Goal: Task Accomplishment & Management: Complete application form

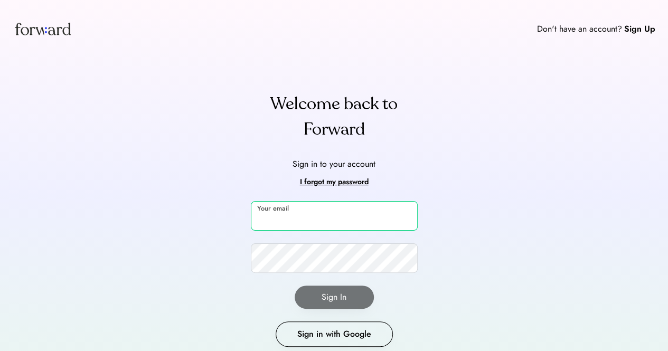
click at [311, 222] on input "email" at bounding box center [334, 216] width 167 height 30
type input "**********"
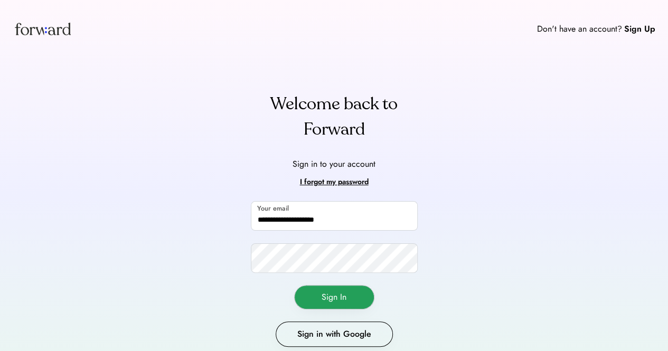
click at [331, 292] on button "Sign In" at bounding box center [334, 297] width 79 height 23
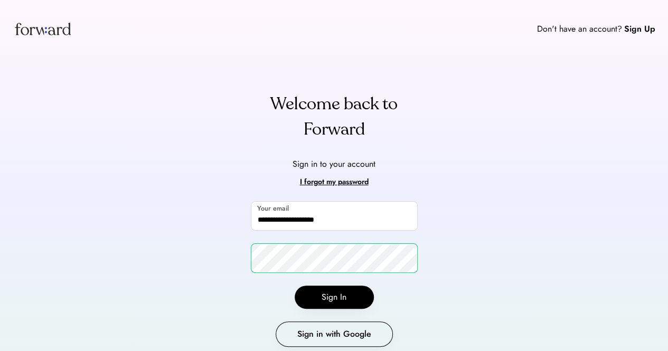
click at [176, 256] on div "**********" at bounding box center [334, 194] width 668 height 389
click at [326, 301] on button "Sign In" at bounding box center [334, 297] width 79 height 23
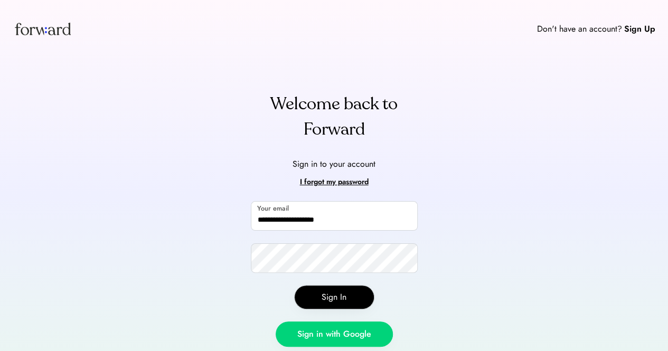
click at [340, 324] on button "Sign in with Google" at bounding box center [334, 334] width 117 height 25
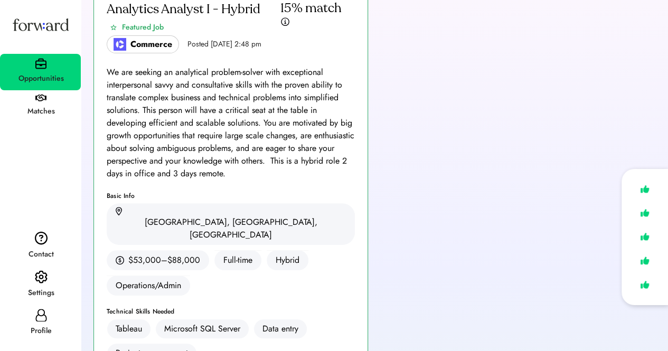
scroll to position [106, 0]
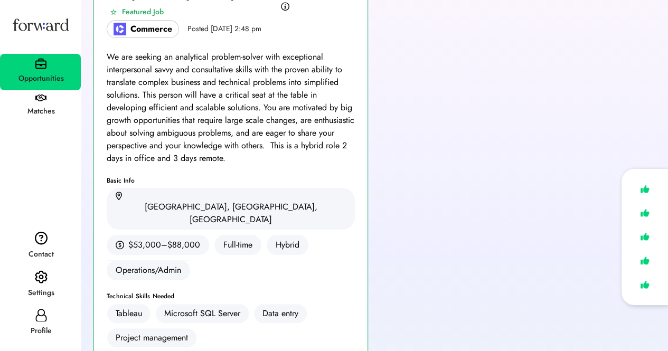
click at [42, 309] on icon at bounding box center [41, 315] width 13 height 13
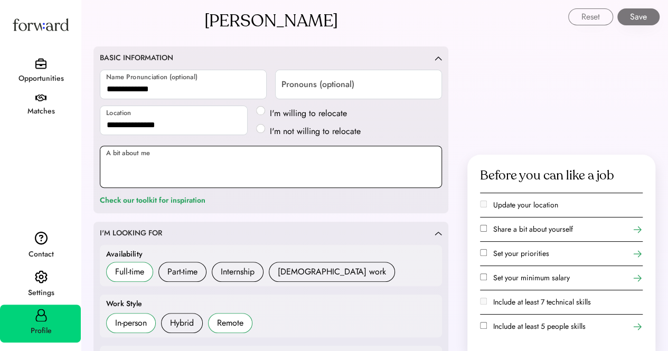
click at [184, 164] on textarea at bounding box center [271, 167] width 342 height 42
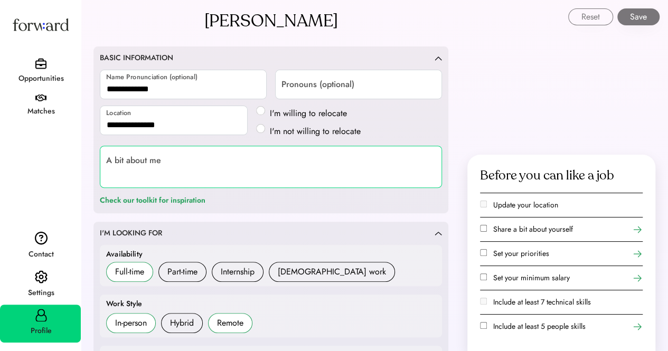
click at [140, 270] on div "Full-time" at bounding box center [129, 272] width 29 height 13
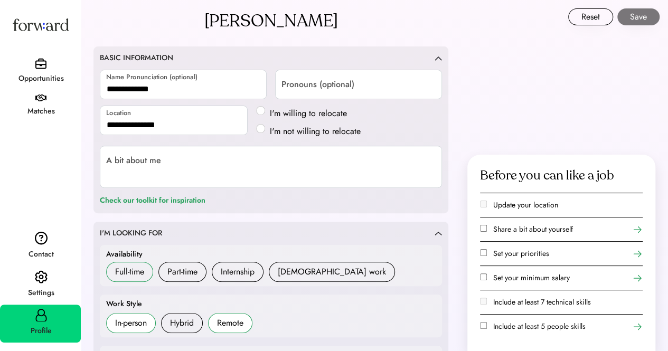
click at [134, 272] on div "Full-time" at bounding box center [129, 272] width 29 height 13
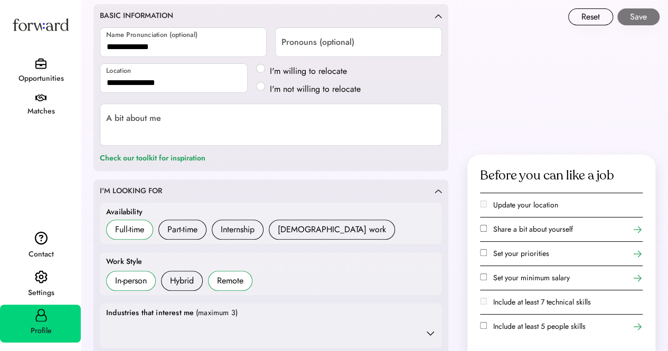
scroll to position [211, 0]
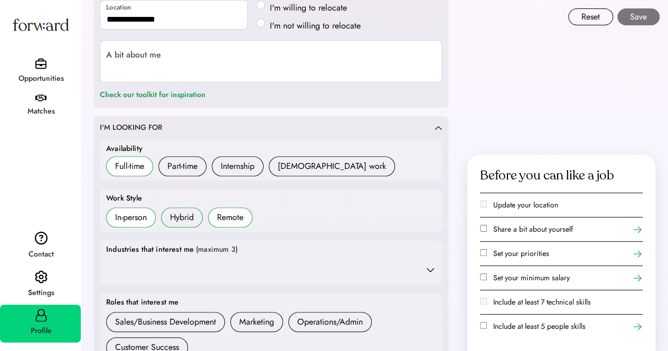
click at [179, 218] on div "Hybrid" at bounding box center [182, 217] width 24 height 13
click at [214, 264] on div at bounding box center [271, 269] width 330 height 21
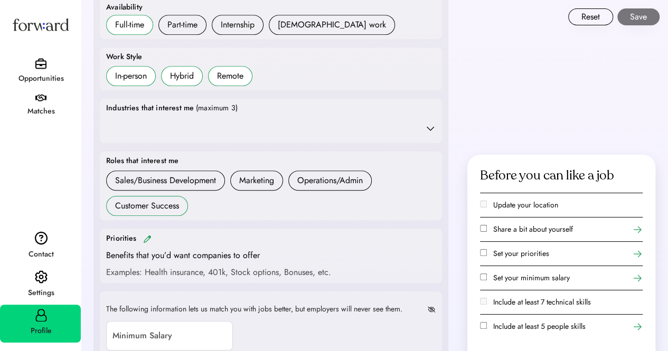
scroll to position [423, 0]
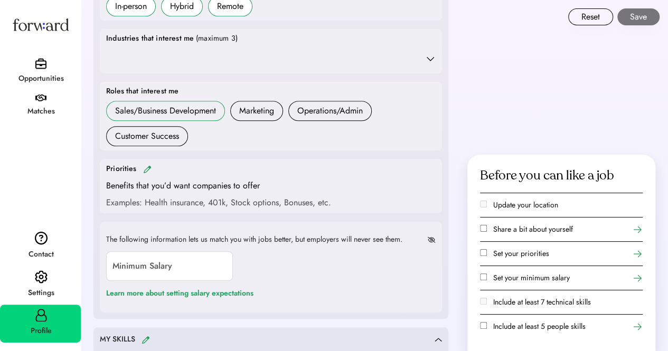
click at [207, 114] on div "Sales/Business Development" at bounding box center [165, 111] width 101 height 13
click at [142, 136] on div "Customer Success" at bounding box center [147, 136] width 64 height 13
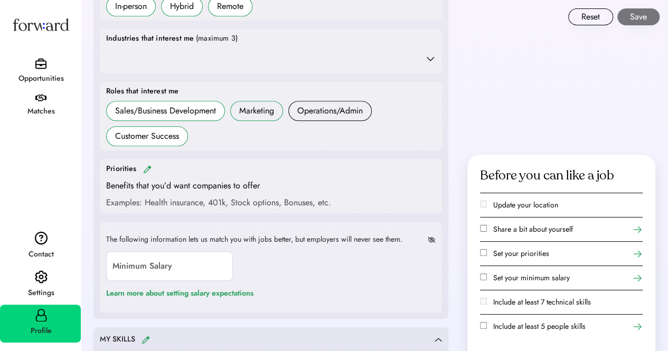
click at [264, 113] on div "Marketing" at bounding box center [256, 111] width 35 height 13
click at [332, 114] on div "Operations/Admin" at bounding box center [330, 111] width 66 height 13
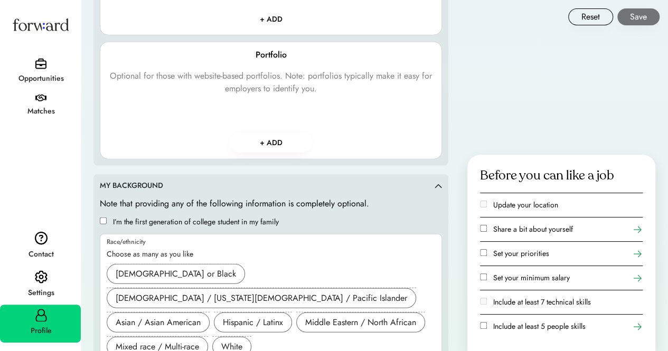
scroll to position [1408, 0]
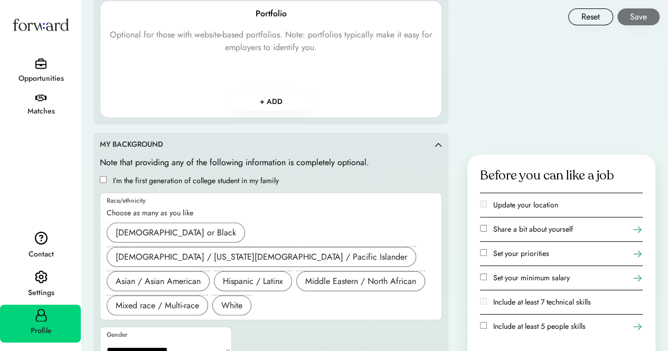
click at [155, 338] on select "**********" at bounding box center [166, 350] width 132 height 25
select select "*****"
click at [100, 338] on select "**********" at bounding box center [166, 350] width 132 height 25
click at [172, 275] on div "Asian / Asian American" at bounding box center [158, 281] width 85 height 13
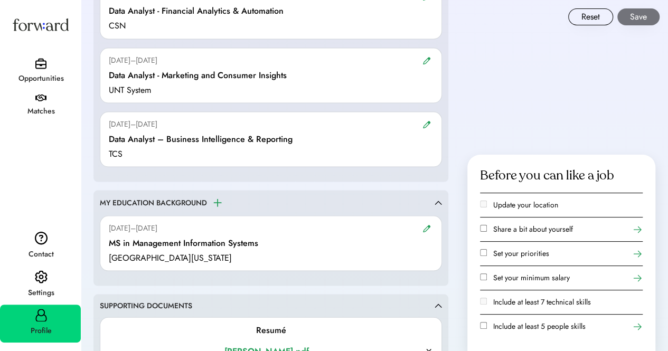
scroll to position [933, 0]
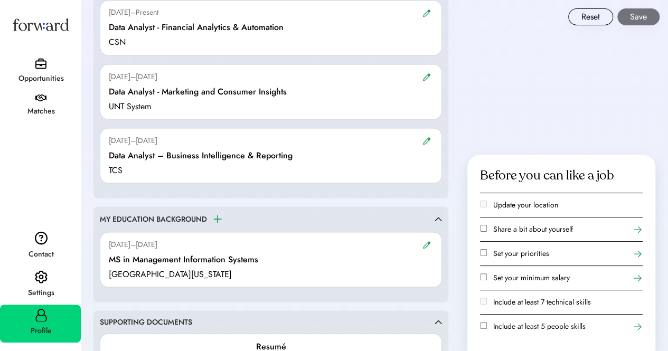
click at [424, 137] on img at bounding box center [427, 141] width 8 height 8
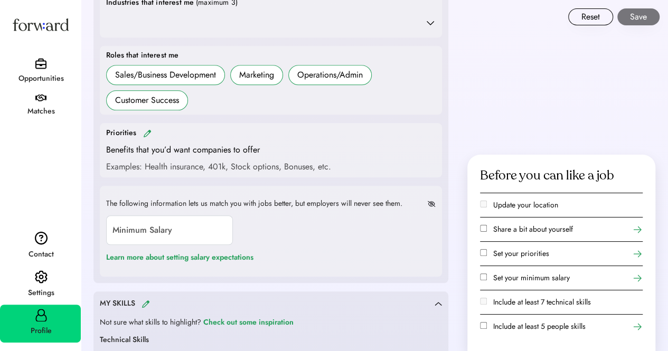
scroll to position [458, 0]
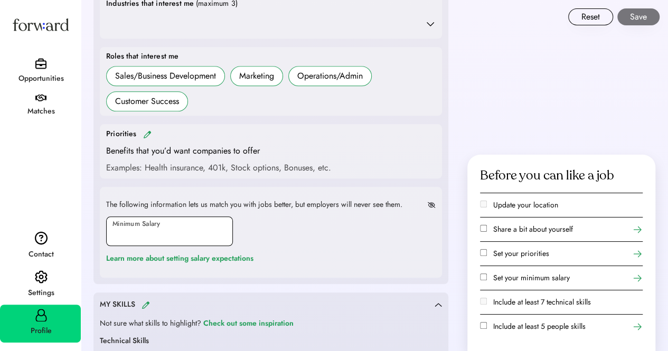
click at [176, 233] on input "input" at bounding box center [169, 232] width 127 height 30
type input "*******"
click at [296, 187] on div "The following information lets us match you with jobs better, but employers wil…" at bounding box center [271, 232] width 342 height 91
click at [144, 132] on img at bounding box center [147, 134] width 8 height 8
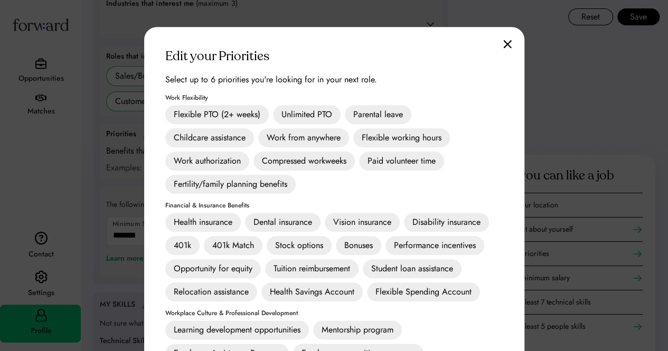
click at [180, 244] on div "401k" at bounding box center [182, 245] width 34 height 19
click at [235, 243] on div "401k Match" at bounding box center [233, 245] width 59 height 19
click at [296, 219] on div "Dental insurance" at bounding box center [283, 222] width 76 height 19
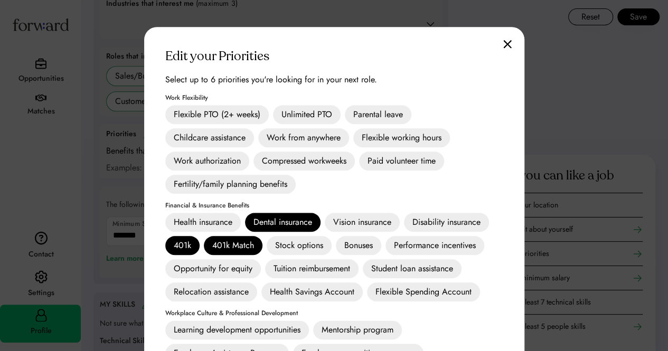
click at [374, 223] on div "Vision insurance" at bounding box center [362, 222] width 75 height 19
click at [207, 226] on div "Health insurance" at bounding box center [203, 222] width 76 height 19
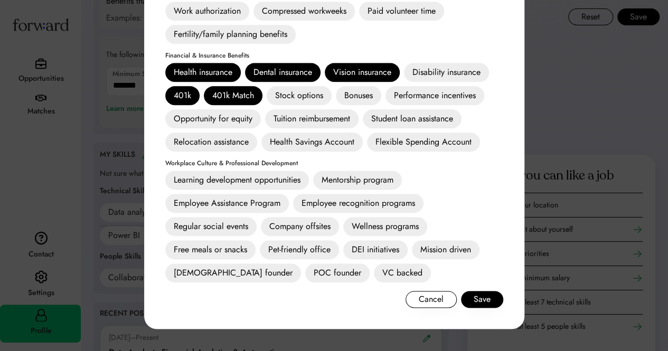
scroll to position [616, 0]
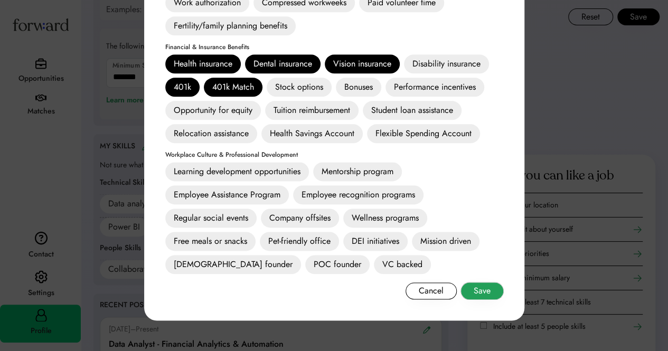
click at [491, 293] on button "Save" at bounding box center [482, 291] width 42 height 17
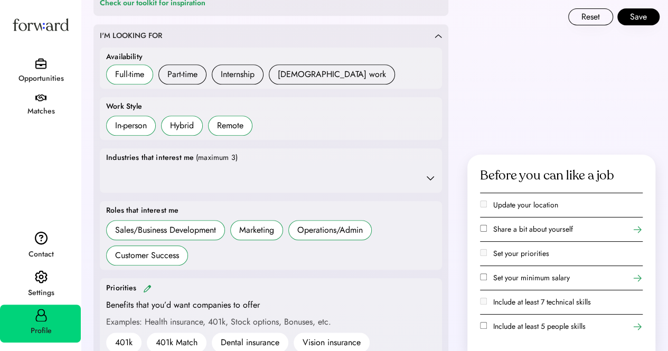
scroll to position [299, 0]
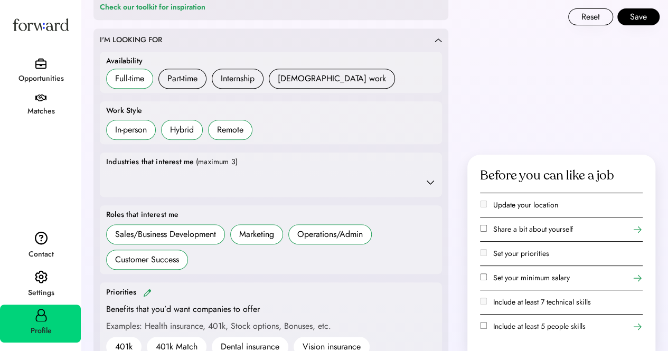
click at [175, 181] on div at bounding box center [271, 182] width 330 height 21
click at [427, 179] on icon at bounding box center [430, 182] width 11 height 11
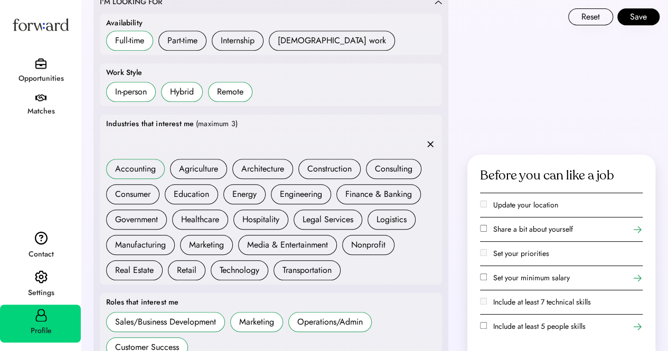
scroll to position [405, 0]
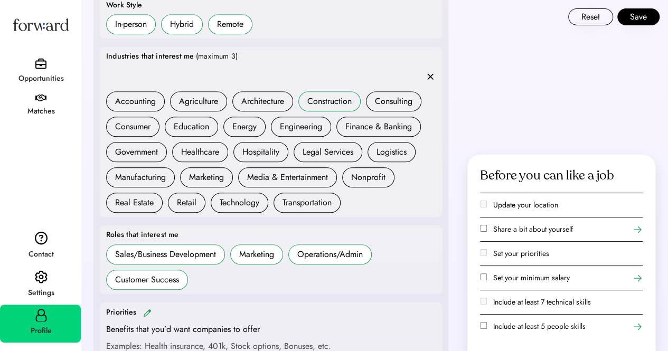
click at [336, 102] on div "Construction" at bounding box center [329, 101] width 44 height 13
click at [380, 127] on div "Finance & Banking" at bounding box center [379, 126] width 67 height 13
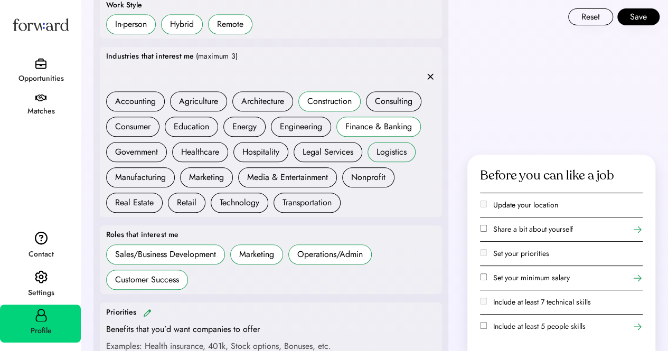
click at [381, 147] on div "Logistics" at bounding box center [392, 152] width 30 height 13
click at [356, 172] on div "Nonprofit" at bounding box center [368, 177] width 34 height 13
click at [389, 126] on div "Finance & Banking" at bounding box center [379, 126] width 67 height 13
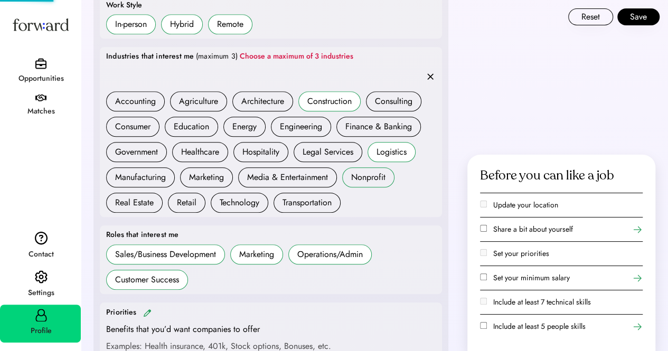
click at [366, 176] on div "Nonprofit" at bounding box center [368, 177] width 34 height 13
click at [330, 104] on div "Construction" at bounding box center [329, 101] width 44 height 13
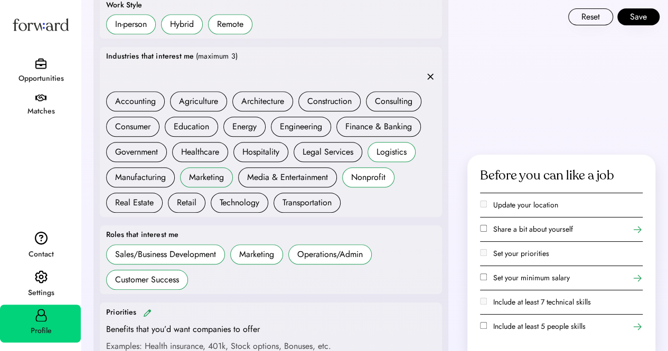
click at [210, 173] on div "Marketing" at bounding box center [206, 177] width 35 height 13
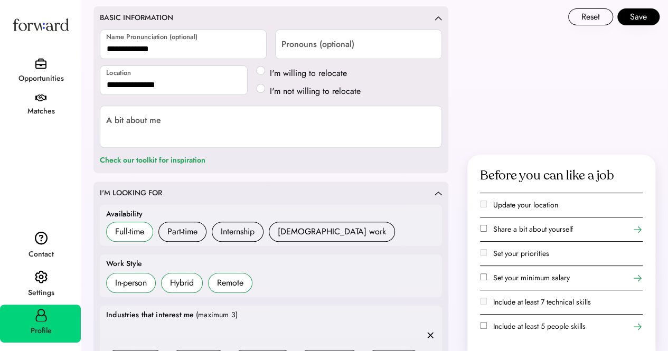
scroll to position [141, 0]
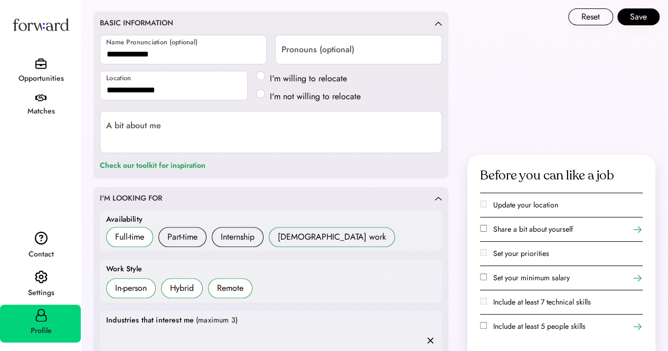
click at [290, 235] on div "[DEMOGRAPHIC_DATA] work" at bounding box center [332, 237] width 108 height 13
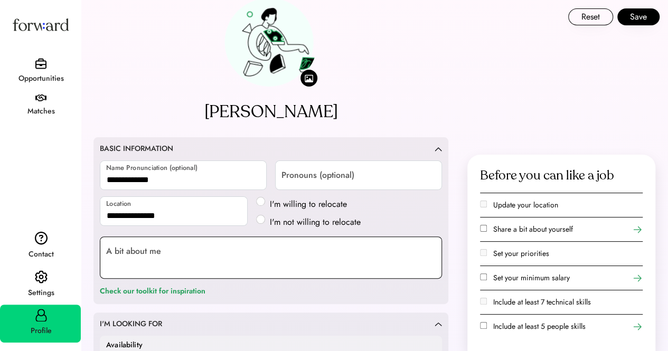
scroll to position [0, 0]
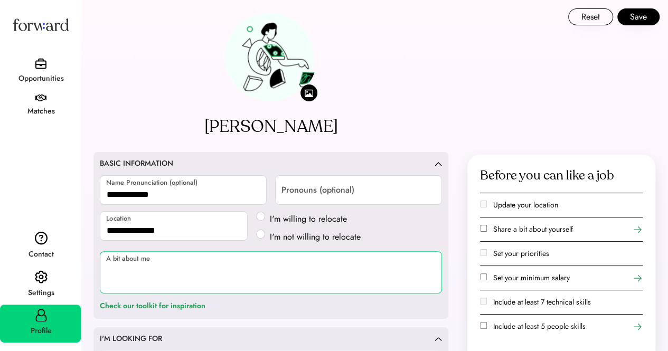
drag, startPoint x: 107, startPoint y: 269, endPoint x: 165, endPoint y: 278, distance: 59.4
click at [165, 278] on textarea at bounding box center [271, 272] width 342 height 42
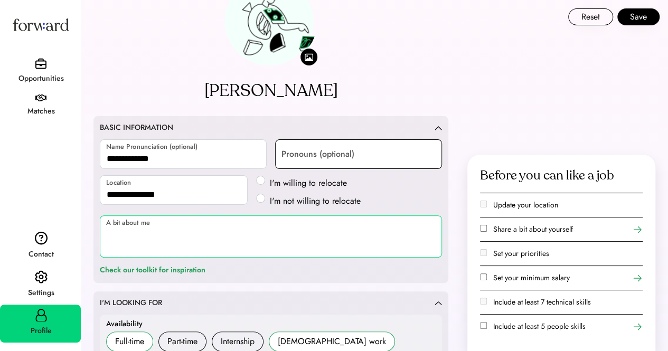
scroll to position [53, 0]
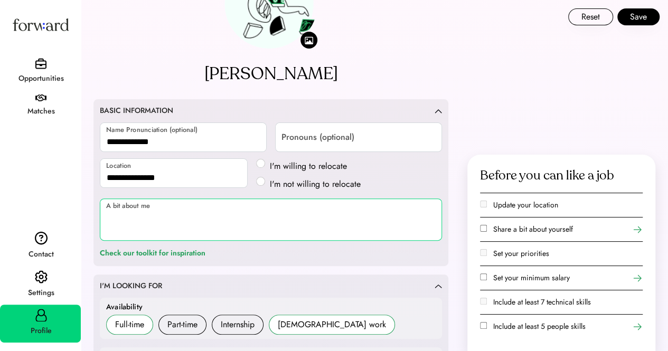
paste textarea "**********"
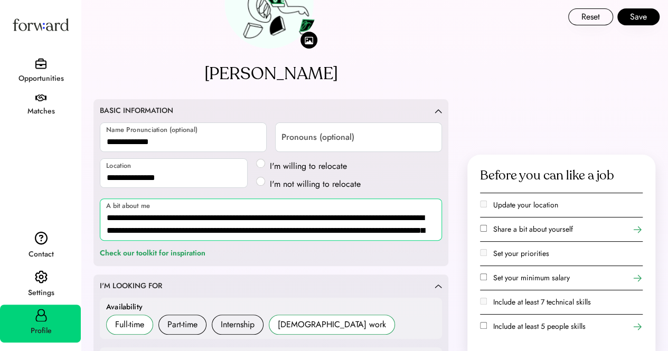
scroll to position [1, 0]
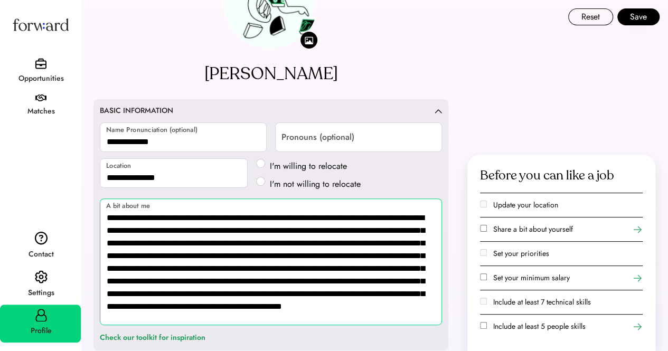
click at [190, 305] on textarea "**********" at bounding box center [271, 262] width 342 height 127
drag, startPoint x: 285, startPoint y: 282, endPoint x: 375, endPoint y: 272, distance: 90.4
click at [375, 272] on textarea "**********" at bounding box center [271, 262] width 342 height 127
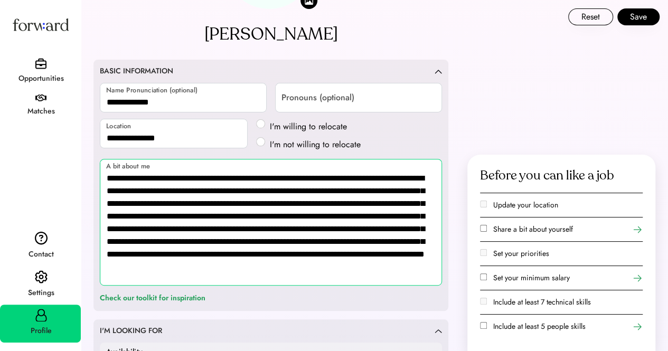
scroll to position [158, 0]
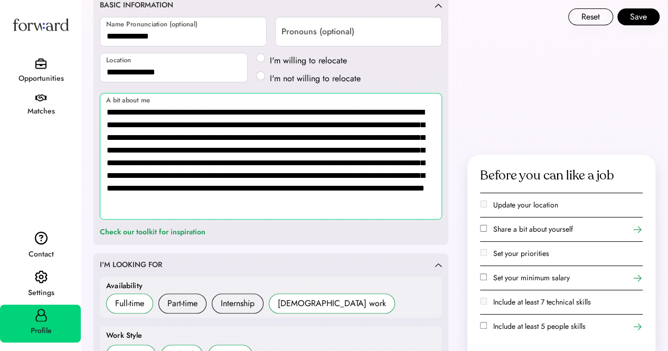
click at [310, 218] on textarea "**********" at bounding box center [271, 156] width 342 height 127
type textarea "**********"
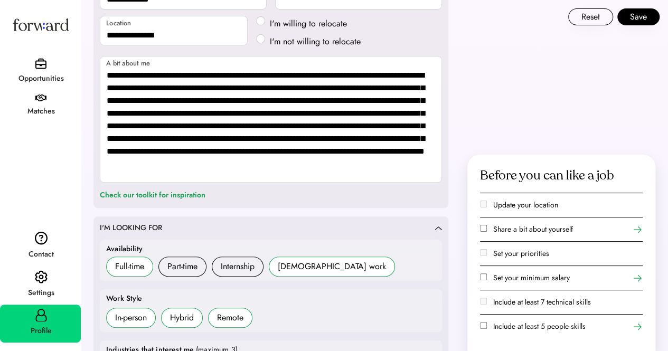
scroll to position [211, 0]
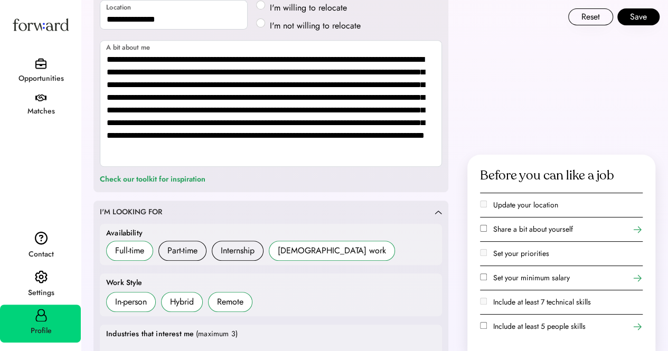
click at [247, 189] on div "**********" at bounding box center [271, 66] width 355 height 251
click at [565, 230] on label "Share a bit about yourself" at bounding box center [533, 229] width 80 height 11
click at [636, 231] on icon at bounding box center [637, 230] width 11 height 11
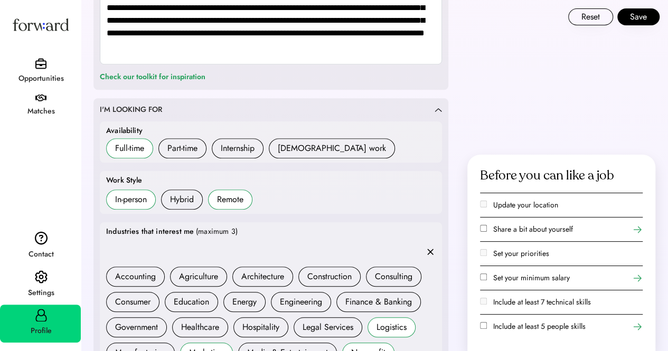
scroll to position [317, 0]
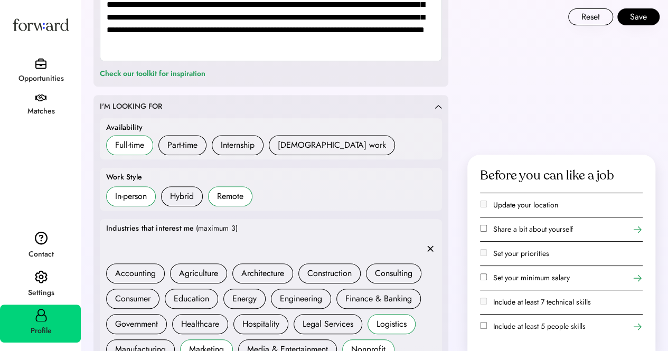
click at [517, 283] on label "Set your minimum salary" at bounding box center [531, 278] width 77 height 11
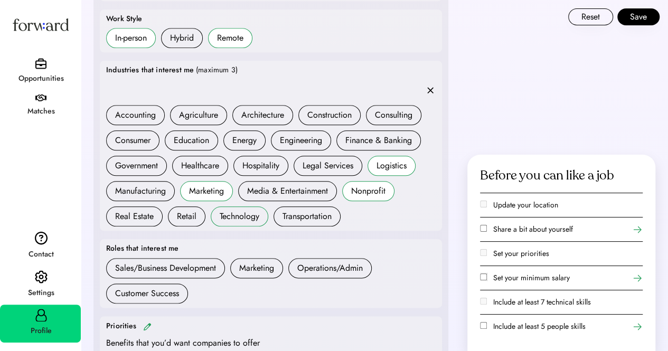
scroll to position [581, 0]
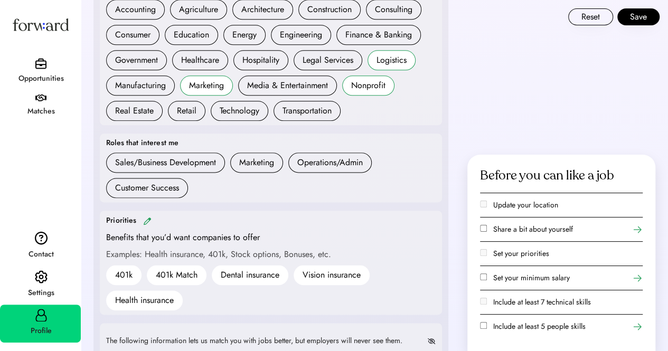
click at [639, 325] on use at bounding box center [637, 327] width 11 height 11
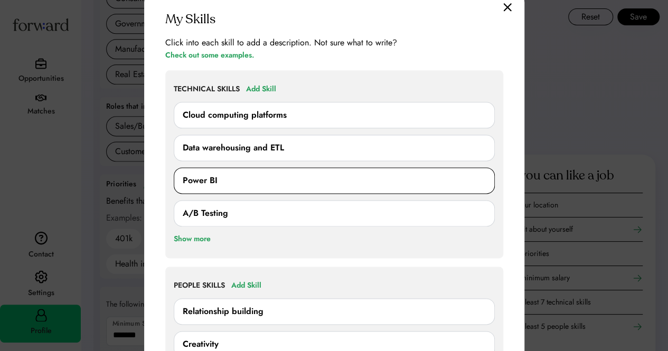
scroll to position [634, 0]
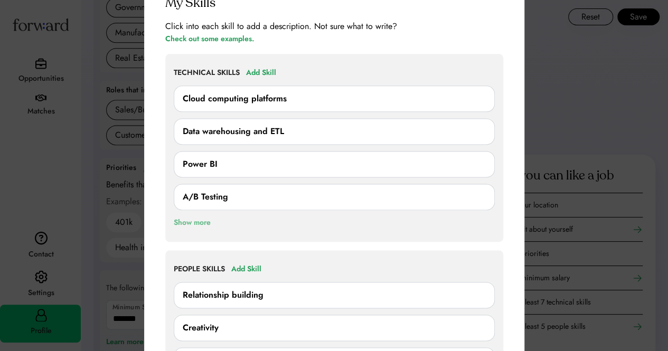
click at [189, 222] on div "Show more" at bounding box center [192, 223] width 37 height 13
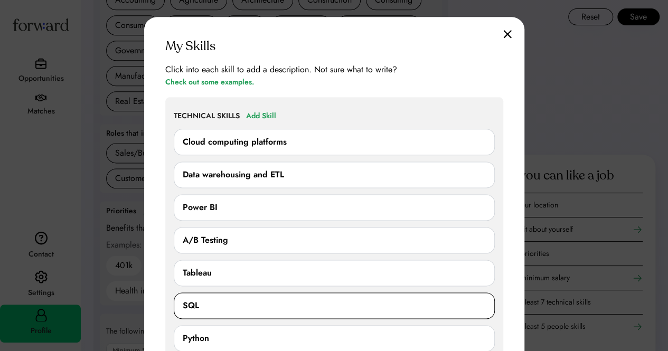
scroll to position [581, 0]
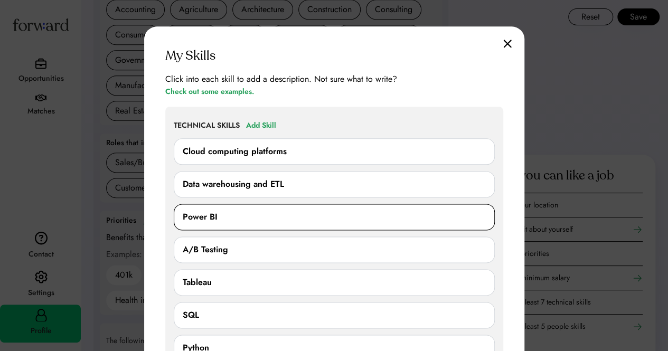
click at [213, 221] on div "Power BI" at bounding box center [200, 217] width 35 height 13
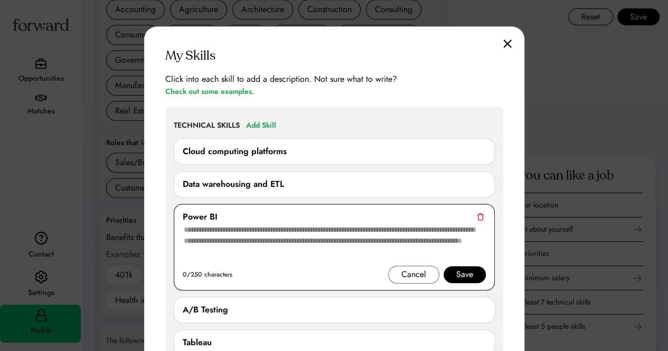
click at [307, 237] on textarea at bounding box center [334, 244] width 303 height 42
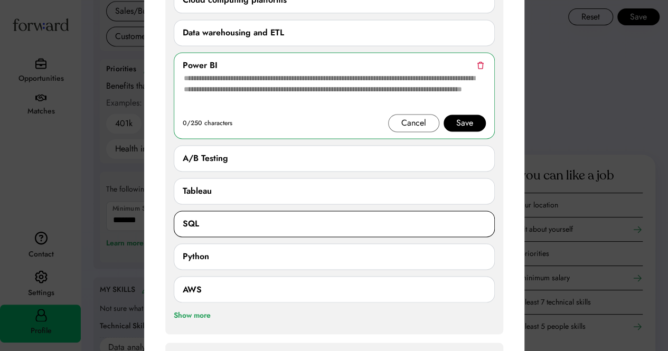
scroll to position [740, 0]
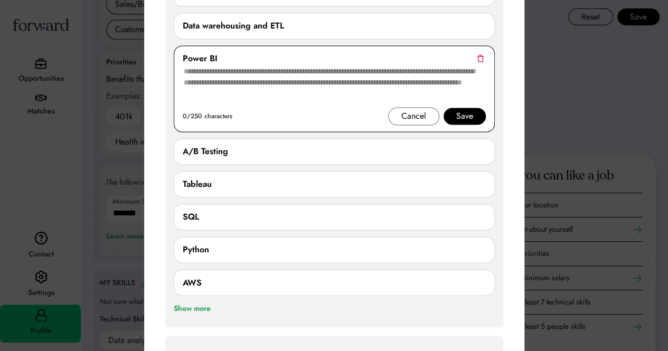
paste textarea "**********"
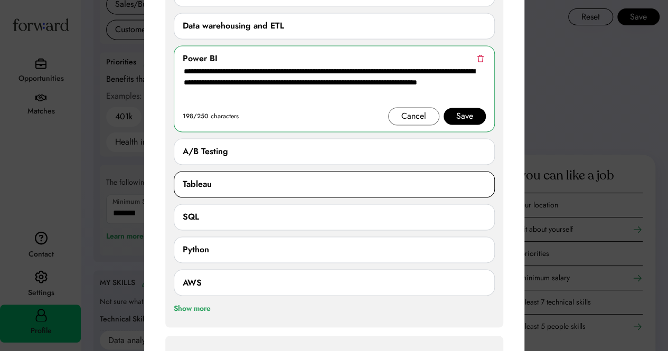
type textarea "**********"
click at [218, 186] on div "Tableau" at bounding box center [334, 184] width 303 height 13
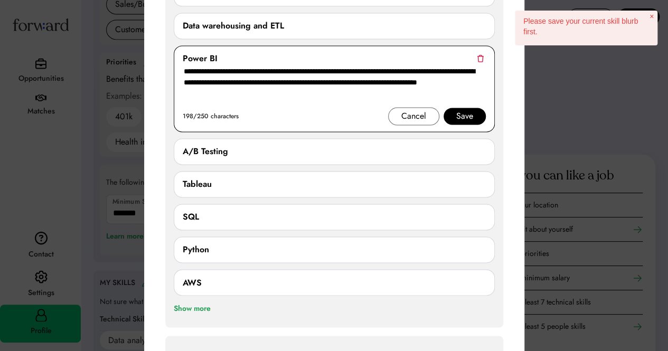
click at [469, 114] on div "Save" at bounding box center [464, 116] width 17 height 13
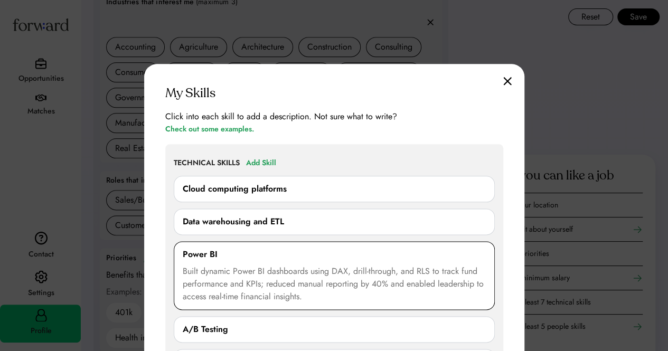
scroll to position [528, 0]
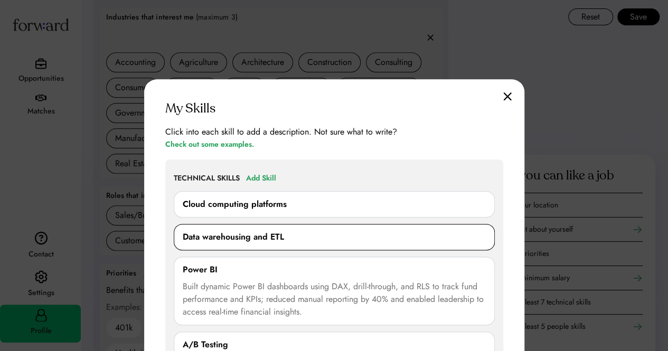
click at [250, 229] on div "Data warehousing and ETL 0/250 characters Cancel Save" at bounding box center [334, 237] width 321 height 26
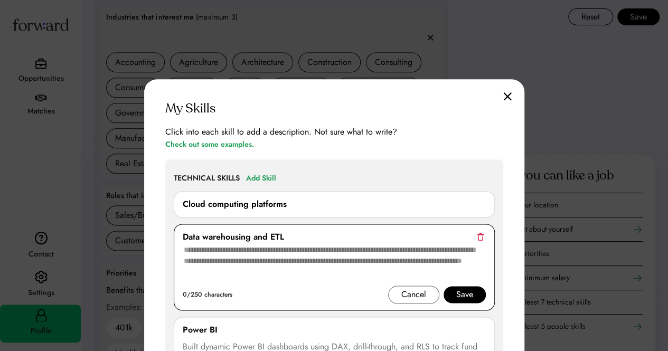
click at [249, 256] on textarea at bounding box center [334, 265] width 303 height 42
paste textarea "**********"
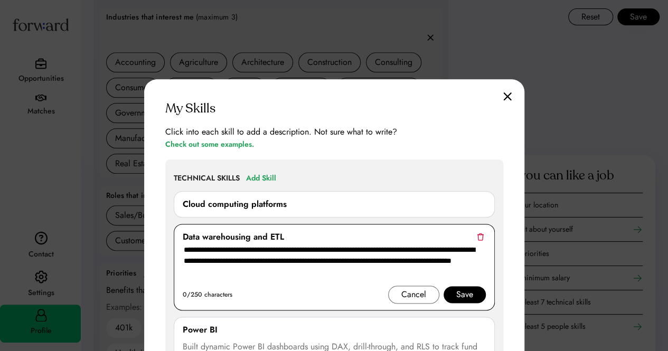
type textarea "**********"
click at [468, 297] on div "Save" at bounding box center [464, 294] width 17 height 13
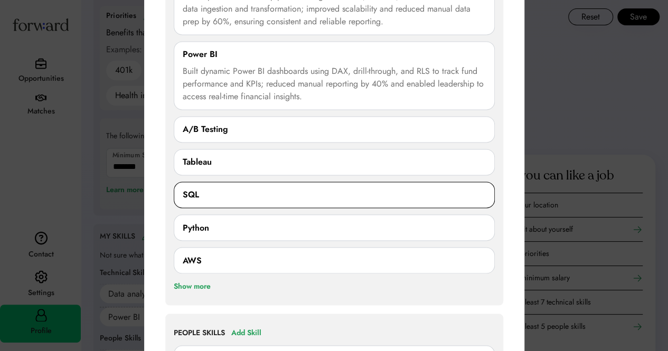
scroll to position [792, 0]
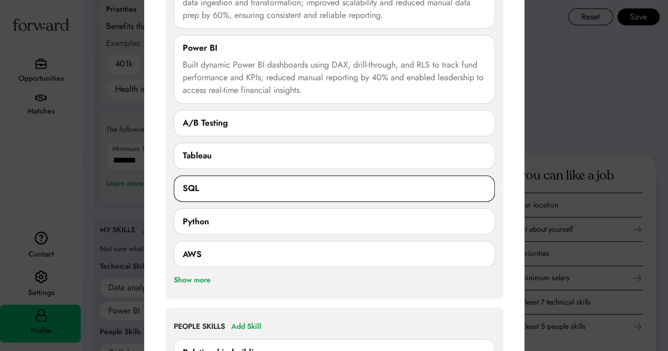
click at [223, 191] on div "SQL" at bounding box center [334, 188] width 303 height 13
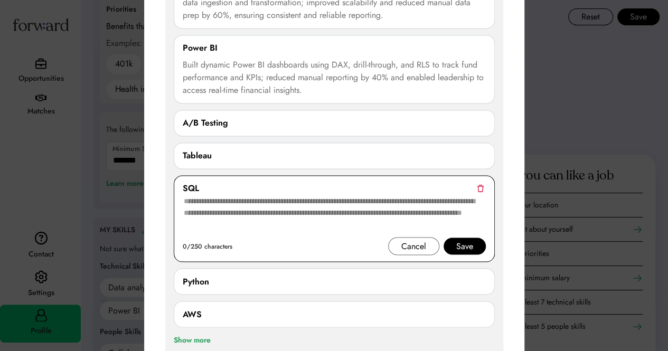
click at [277, 210] on textarea at bounding box center [334, 216] width 303 height 42
paste textarea "**********"
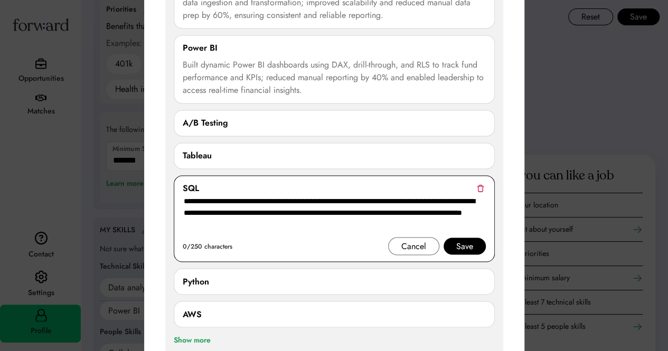
type textarea "**********"
click at [460, 249] on div "Save" at bounding box center [464, 246] width 17 height 13
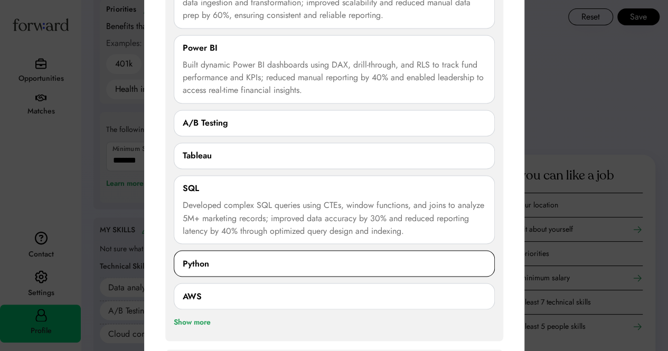
scroll to position [845, 0]
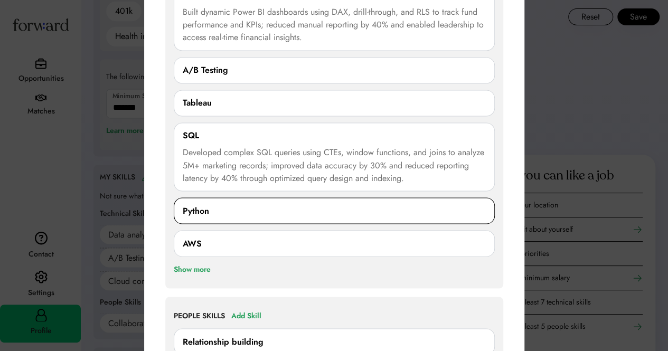
click at [214, 210] on div "Python" at bounding box center [334, 210] width 303 height 13
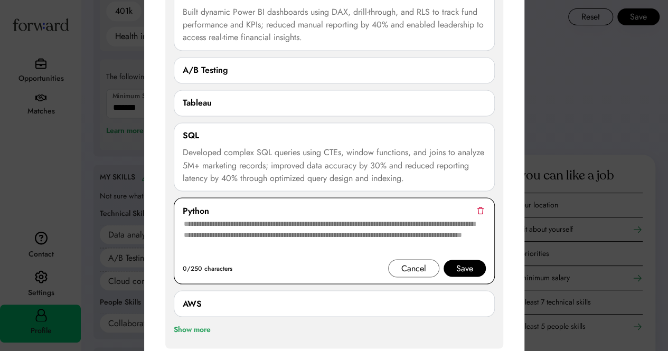
click at [276, 235] on textarea at bounding box center [334, 238] width 303 height 42
paste textarea "**********"
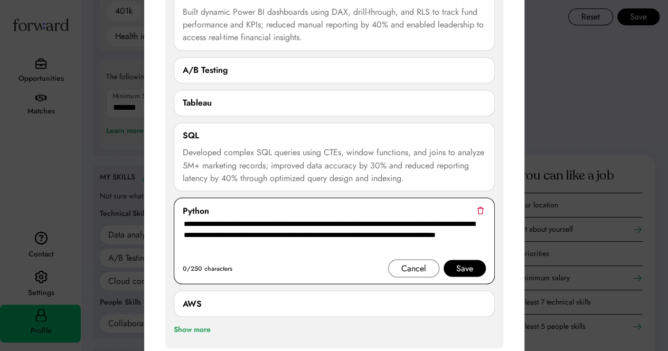
type textarea "**********"
click at [467, 275] on div "**********" at bounding box center [334, 241] width 321 height 87
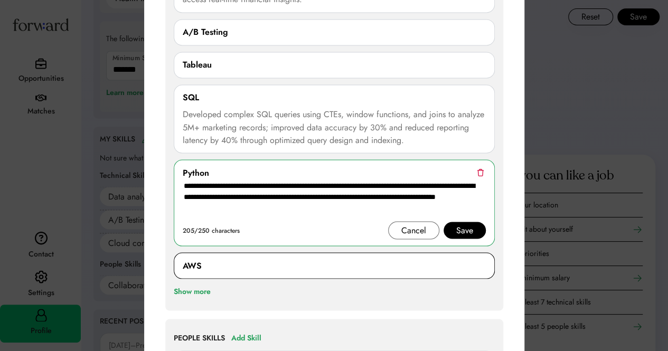
scroll to position [951, 0]
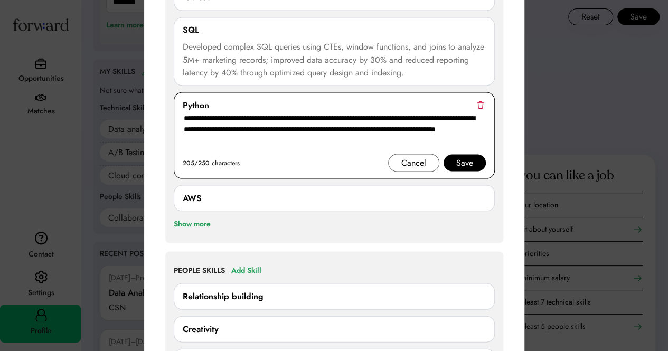
click at [469, 149] on textarea "**********" at bounding box center [334, 132] width 303 height 42
click at [466, 160] on div "Save" at bounding box center [464, 162] width 17 height 13
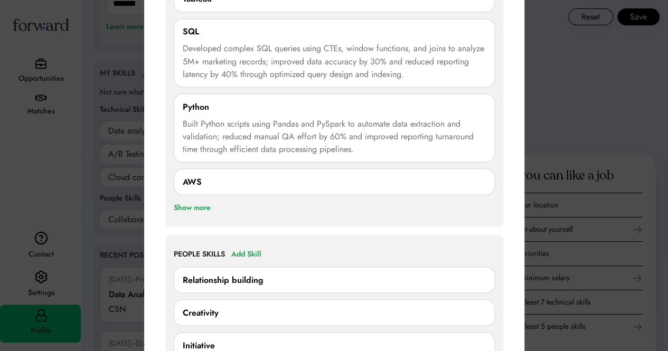
scroll to position [1057, 0]
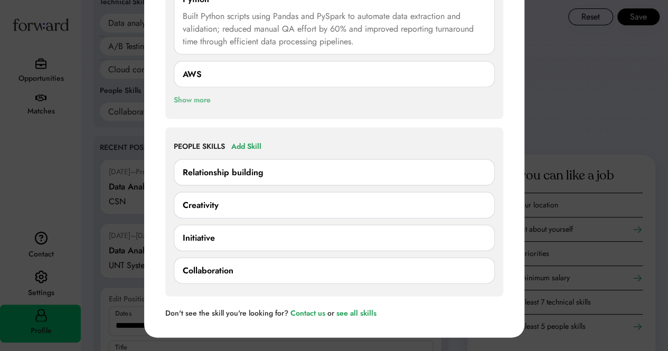
click at [204, 99] on div "Show more" at bounding box center [192, 100] width 37 height 13
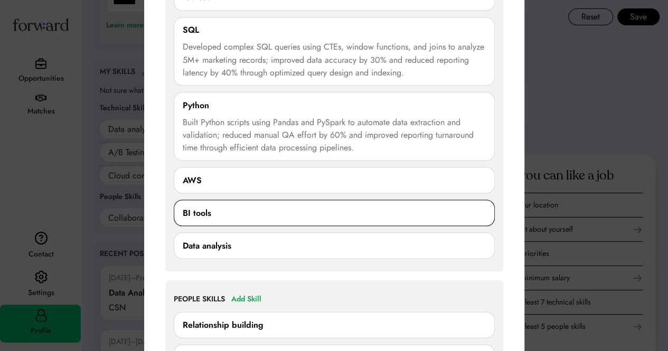
scroll to position [1109, 0]
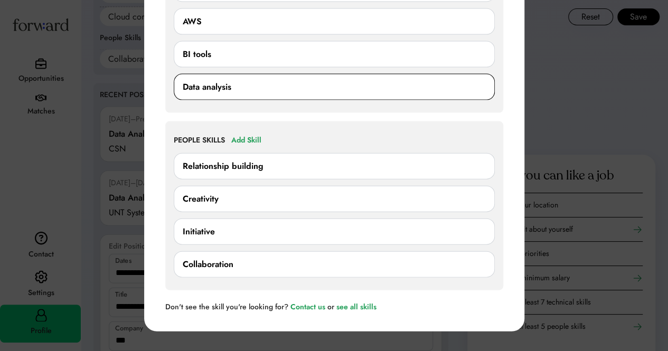
click at [230, 89] on div "Data analysis" at bounding box center [207, 87] width 49 height 13
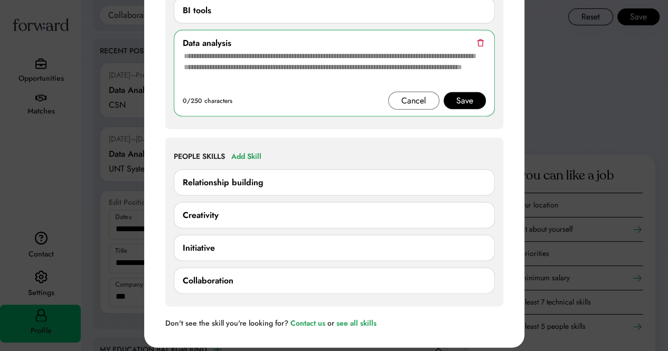
scroll to position [1268, 0]
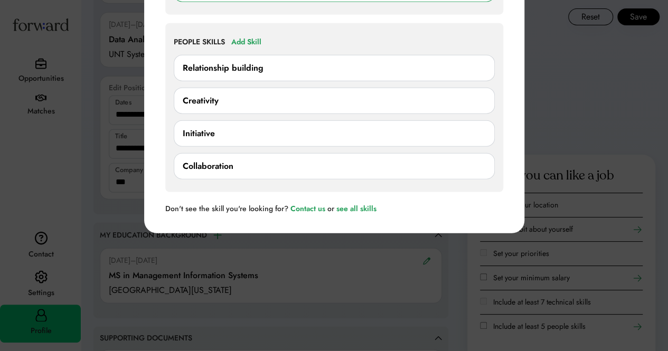
click at [258, 71] on div "Relationship building" at bounding box center [334, 68] width 321 height 26
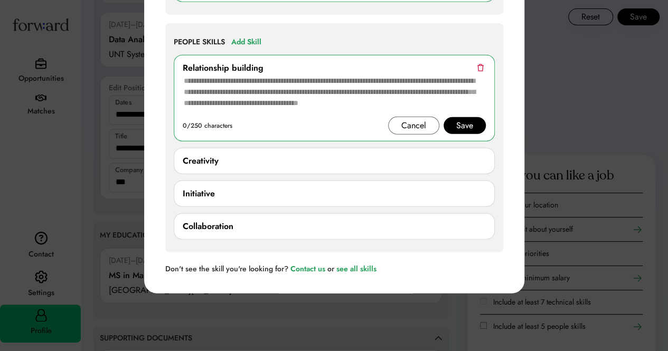
click at [223, 102] on textarea at bounding box center [334, 95] width 303 height 42
paste textarea "**********"
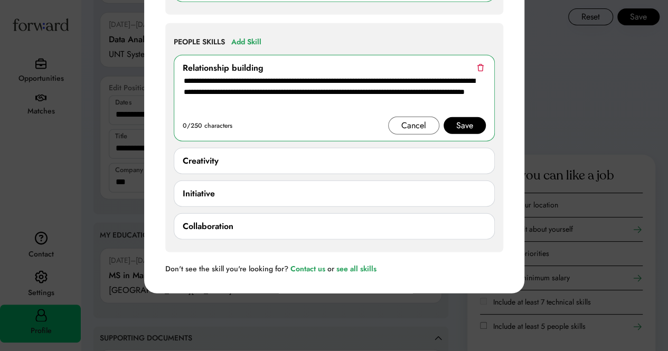
type textarea "**********"
click at [465, 124] on div "Save" at bounding box center [464, 125] width 17 height 13
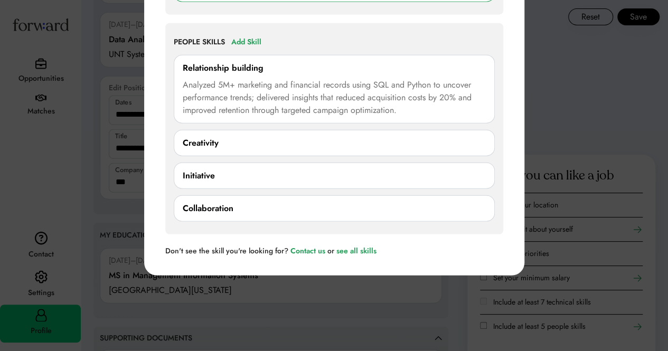
click at [377, 87] on div "Analyzed 5M+ marketing and financial records using SQL and Python to uncover pe…" at bounding box center [334, 98] width 303 height 38
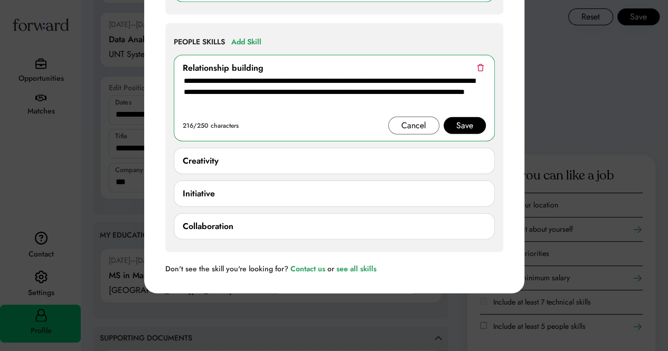
drag, startPoint x: 296, startPoint y: 104, endPoint x: 156, endPoint y: 69, distance: 143.8
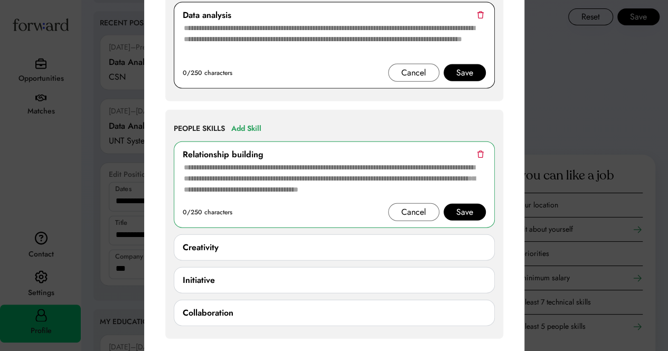
scroll to position [1057, 0]
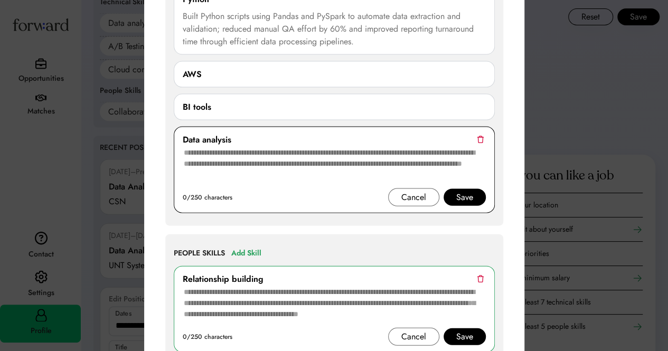
click at [221, 161] on textarea at bounding box center [334, 167] width 303 height 42
paste textarea "**********"
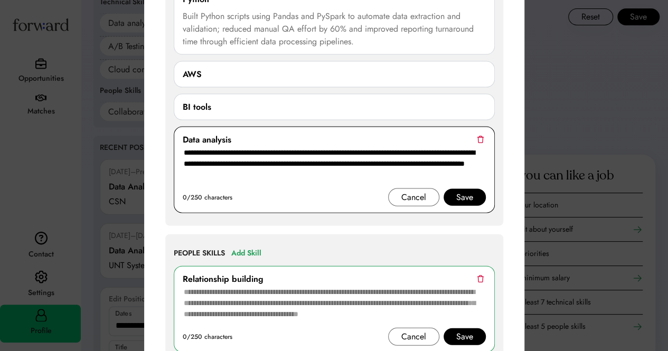
type textarea "**********"
click at [478, 196] on div "Save" at bounding box center [465, 197] width 42 height 17
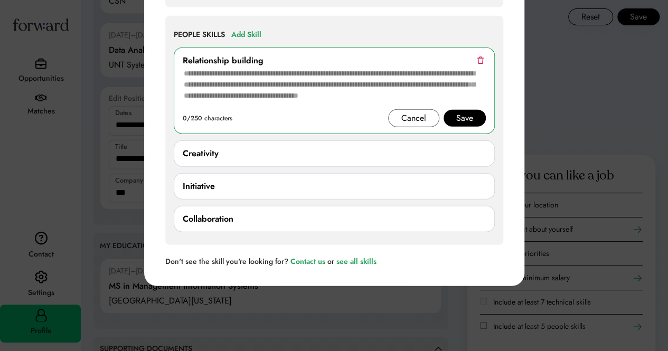
scroll to position [1268, 0]
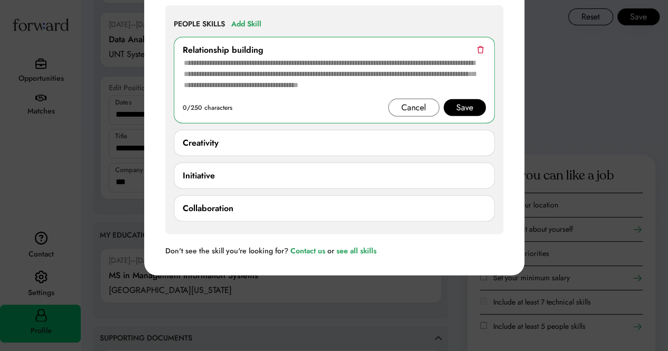
click at [253, 137] on div "Creativity" at bounding box center [334, 143] width 303 height 13
click at [257, 81] on textarea at bounding box center [334, 78] width 303 height 42
paste textarea "**********"
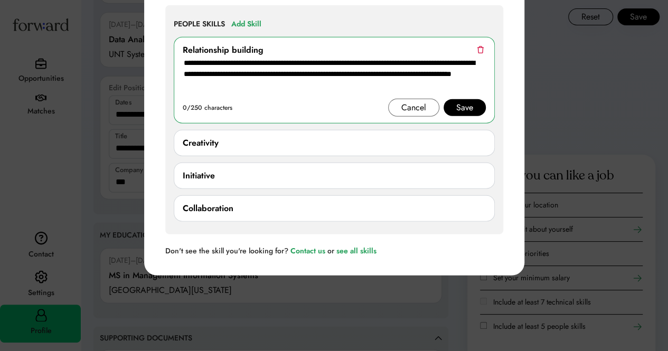
type textarea "**********"
click at [466, 104] on div "Save" at bounding box center [464, 107] width 17 height 13
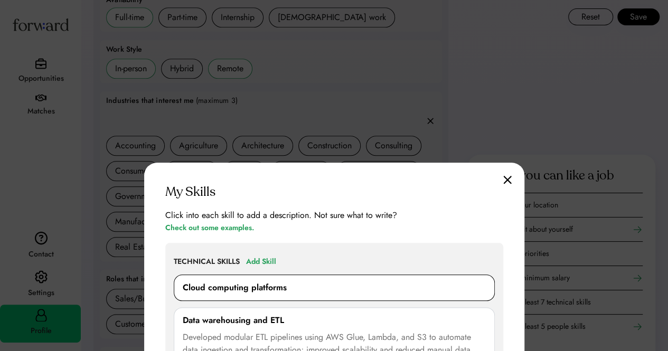
scroll to position [475, 0]
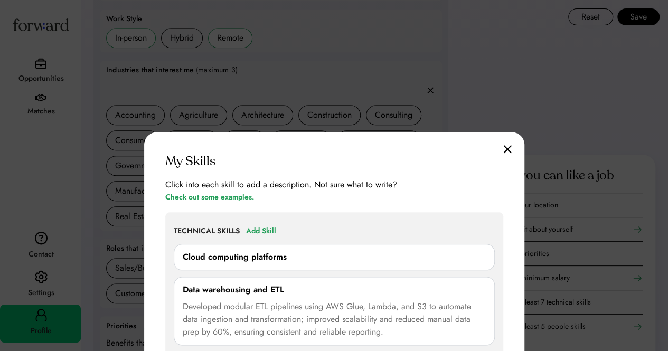
click at [511, 146] on img at bounding box center [507, 149] width 8 height 9
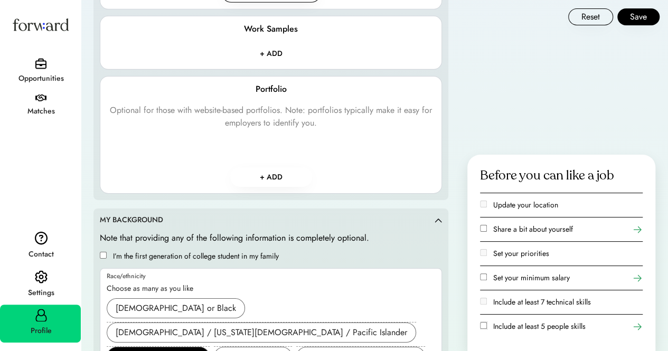
scroll to position [1743, 0]
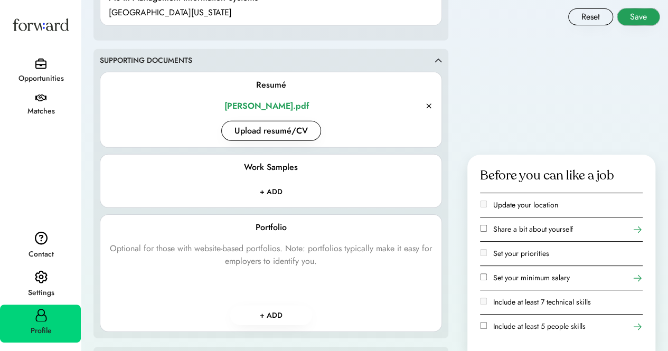
click at [644, 15] on button "Save" at bounding box center [639, 16] width 42 height 17
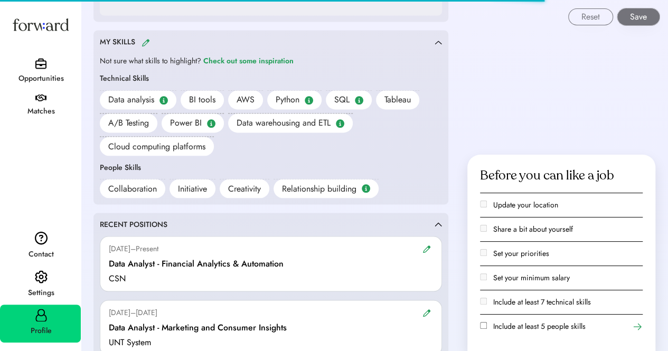
scroll to position [841, 0]
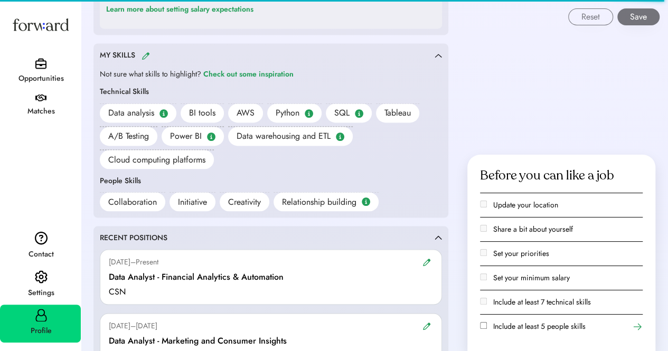
click at [572, 60] on div "Filters Feel free to browse all open jobs on Forward here. Remember, you can on…" at bounding box center [374, 167] width 587 height 2017
click at [148, 52] on img at bounding box center [146, 56] width 8 height 8
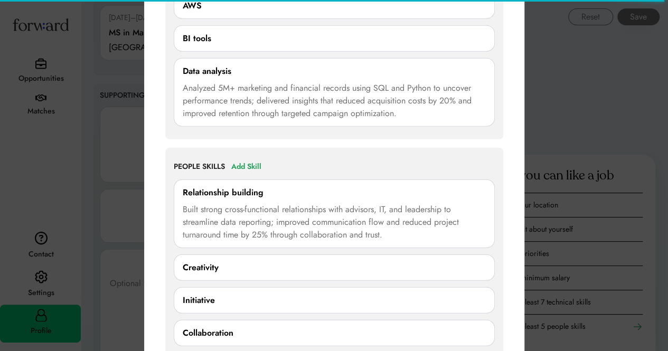
scroll to position [1369, 0]
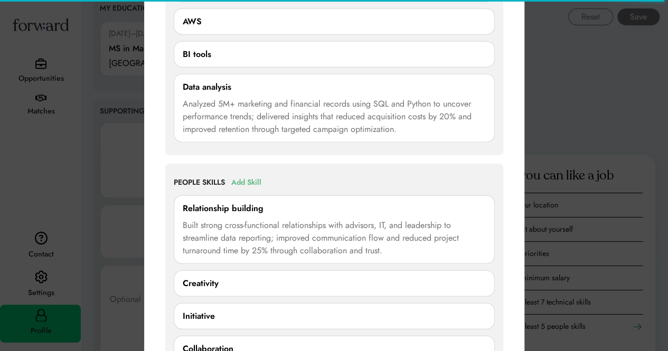
click at [244, 181] on div "Add Skill" at bounding box center [246, 182] width 30 height 13
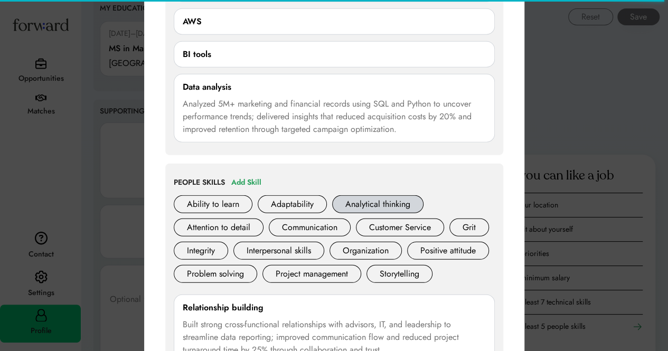
click at [387, 196] on div "Analytical thinking" at bounding box center [377, 204] width 91 height 18
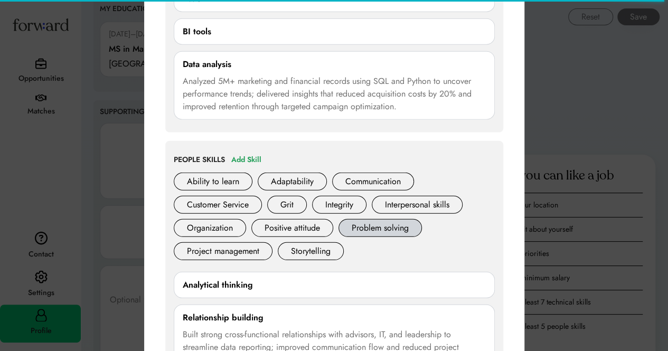
click at [385, 224] on div "Problem solving" at bounding box center [380, 228] width 83 height 18
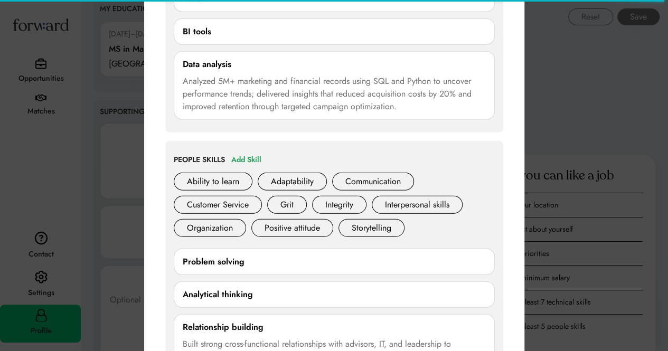
click at [496, 170] on div "**********" at bounding box center [334, 294] width 338 height 306
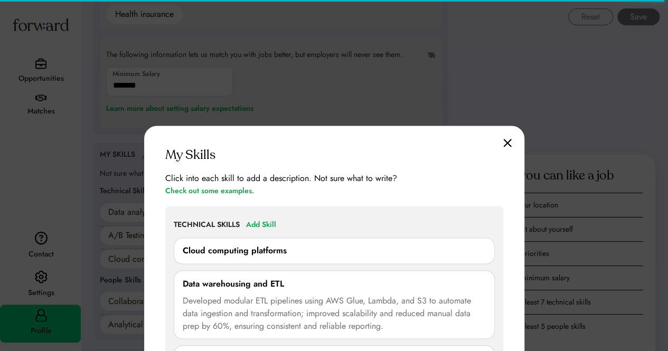
scroll to position [758, 0]
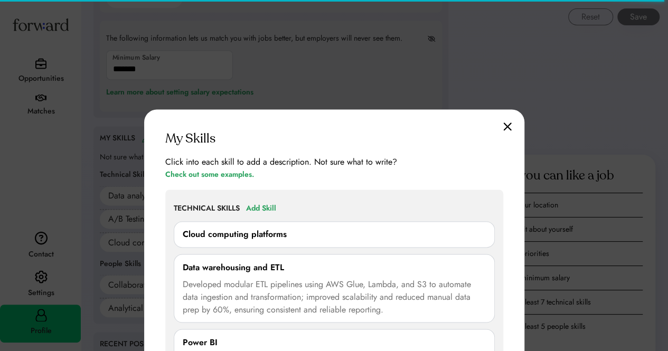
click at [504, 125] on img at bounding box center [507, 126] width 8 height 9
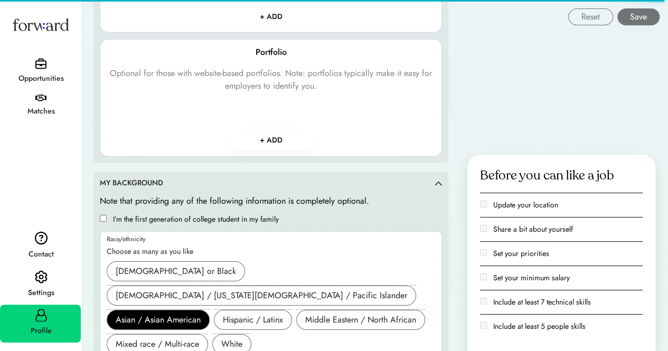
scroll to position [1656, 0]
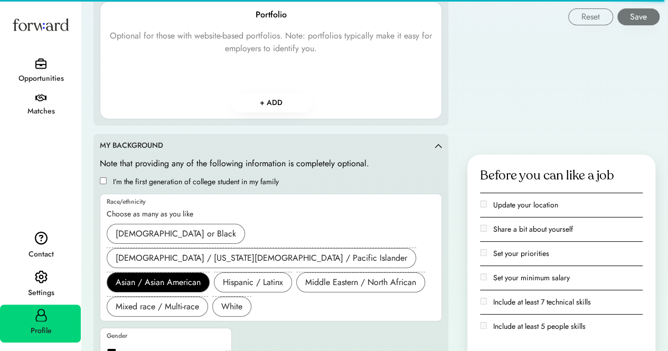
click at [35, 288] on div "Settings" at bounding box center [41, 293] width 80 height 13
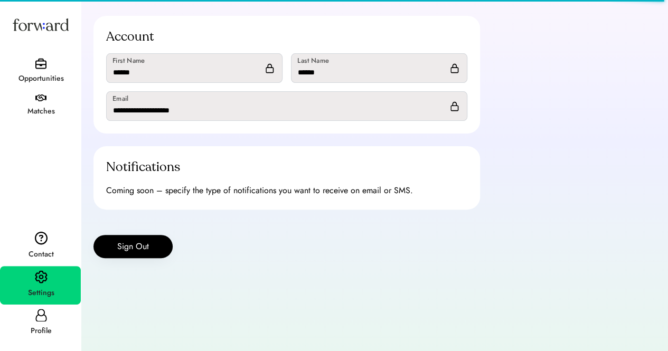
click at [41, 315] on use at bounding box center [40, 315] width 11 height 13
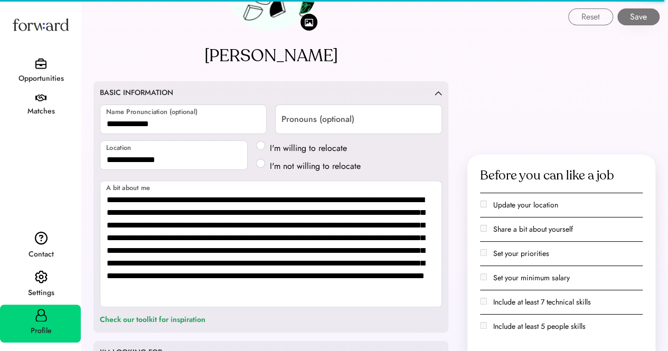
scroll to position [35, 0]
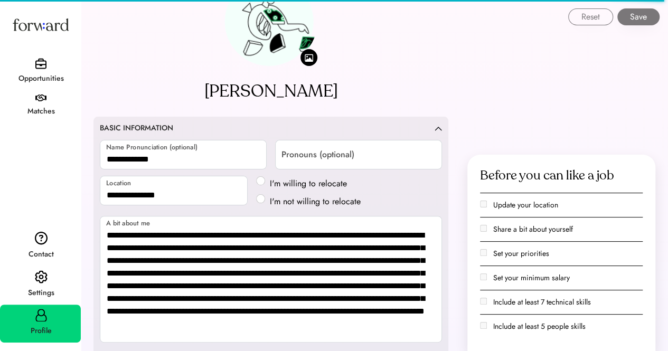
click at [640, 21] on button "Save" at bounding box center [639, 16] width 42 height 17
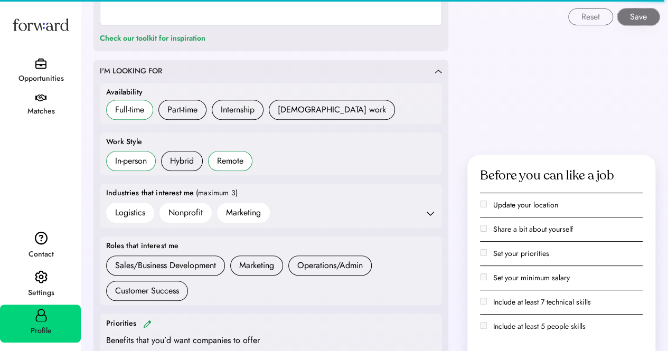
click at [41, 68] on img at bounding box center [40, 63] width 11 height 11
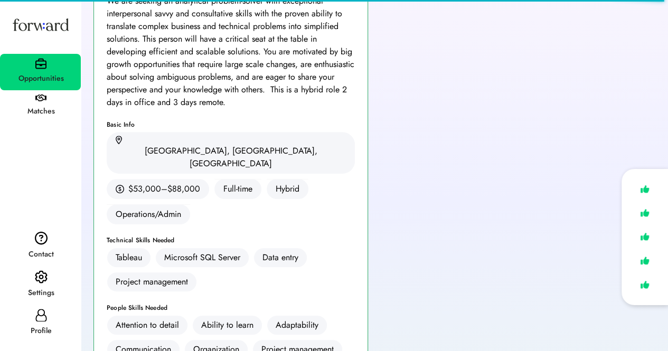
scroll to position [317, 0]
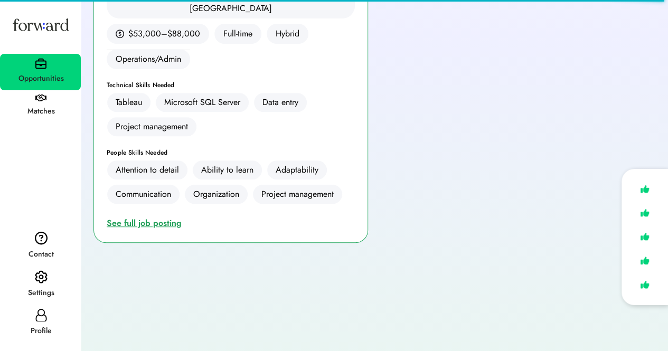
click at [163, 217] on div "See full job posting" at bounding box center [146, 223] width 79 height 13
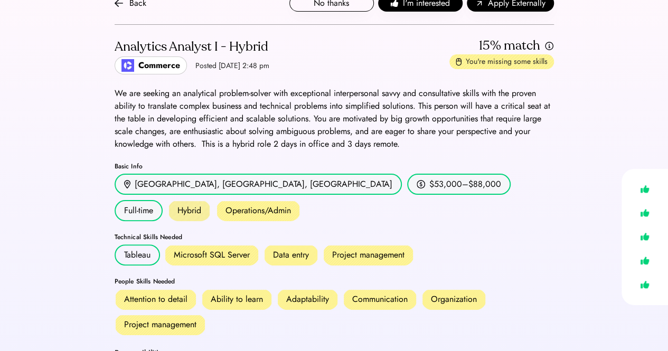
scroll to position [53, 0]
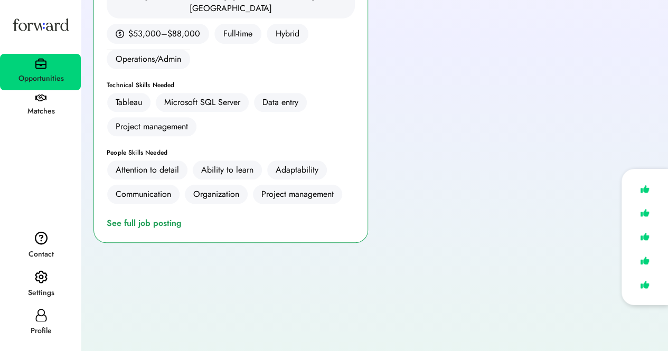
click at [50, 109] on div "Matches" at bounding box center [41, 111] width 80 height 13
